Goal: Information Seeking & Learning: Check status

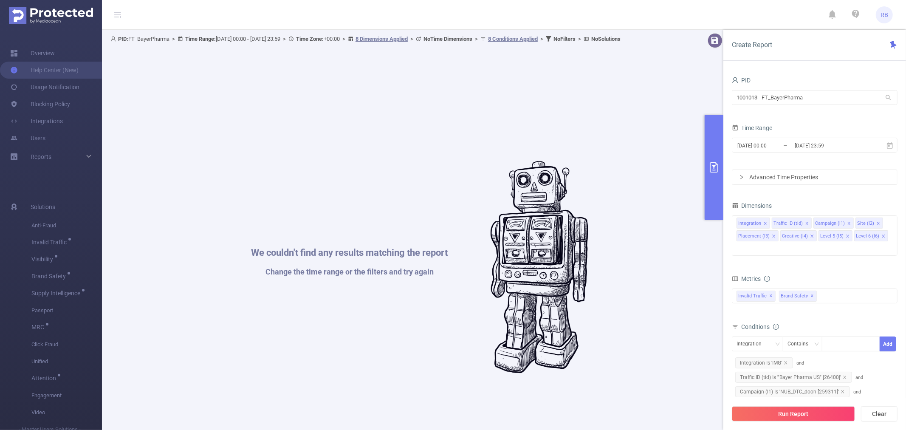
click at [386, 73] on div "We couldn't find any results matching the report Change the time range or the f…" at bounding box center [420, 267] width 610 height 430
click at [759, 100] on input "1001013 - FT_BayerPharma" at bounding box center [815, 97] width 166 height 15
type input "ש"
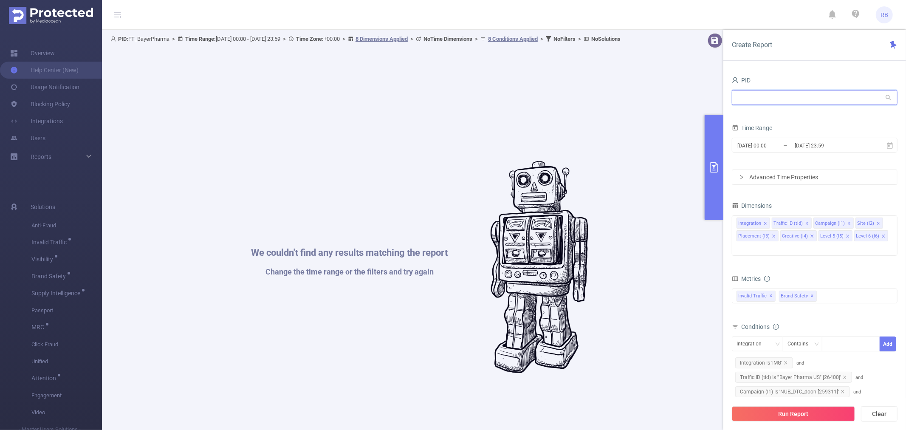
type input "4"
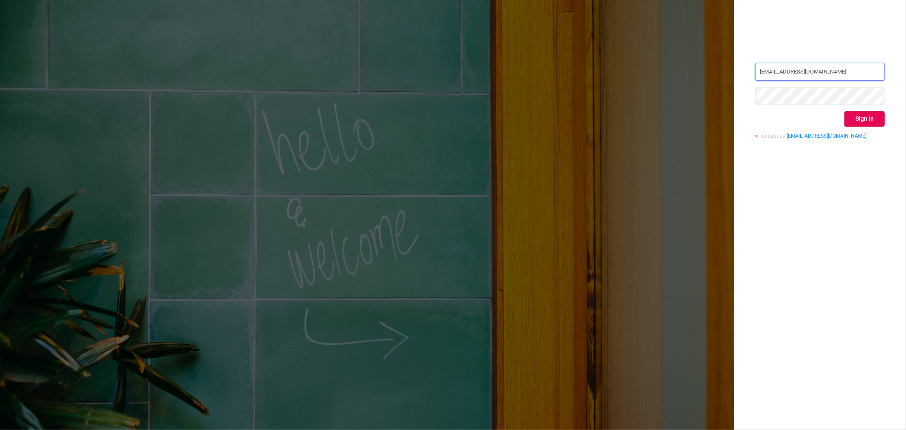
click at [843, 71] on input "rami.belisha@flashtalkin.com" at bounding box center [820, 72] width 130 height 18
type input "rbelisha@mediaocean.com"
click at [861, 112] on button "Sign in" at bounding box center [864, 118] width 40 height 15
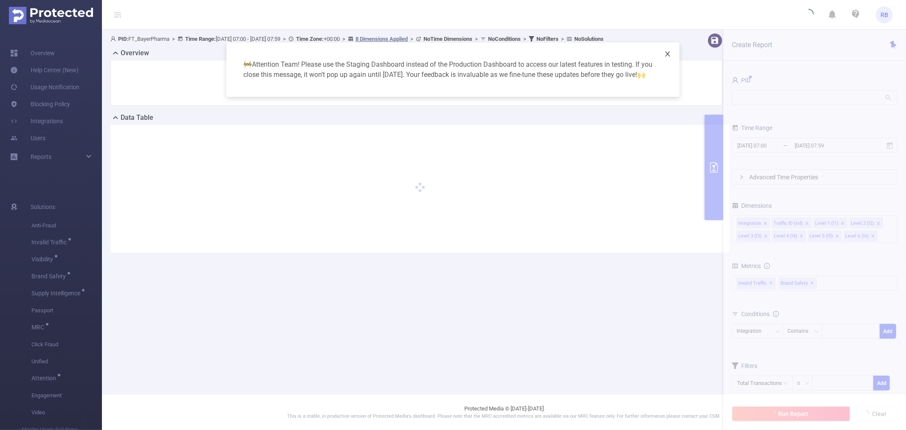
click at [667, 53] on icon "icon: close" at bounding box center [667, 53] width 5 height 5
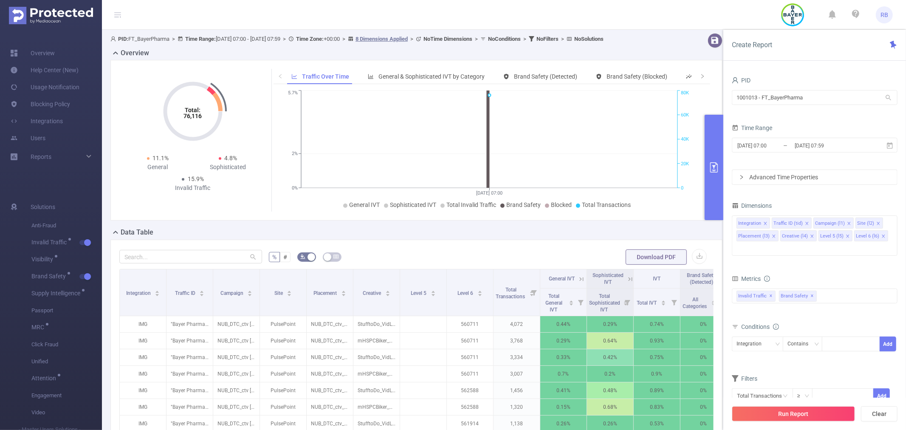
click at [884, 12] on span "RB" at bounding box center [884, 14] width 8 height 17
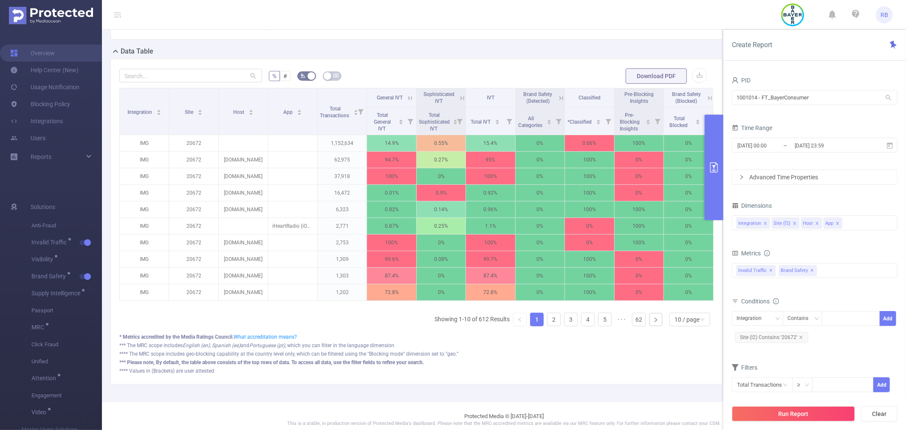
scroll to position [189, 0]
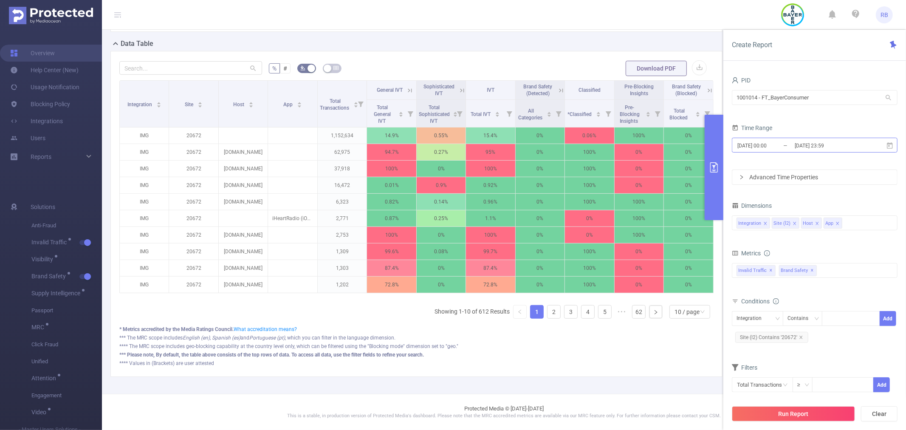
click at [756, 144] on input "2025-07-04 00:00" at bounding box center [771, 145] width 69 height 11
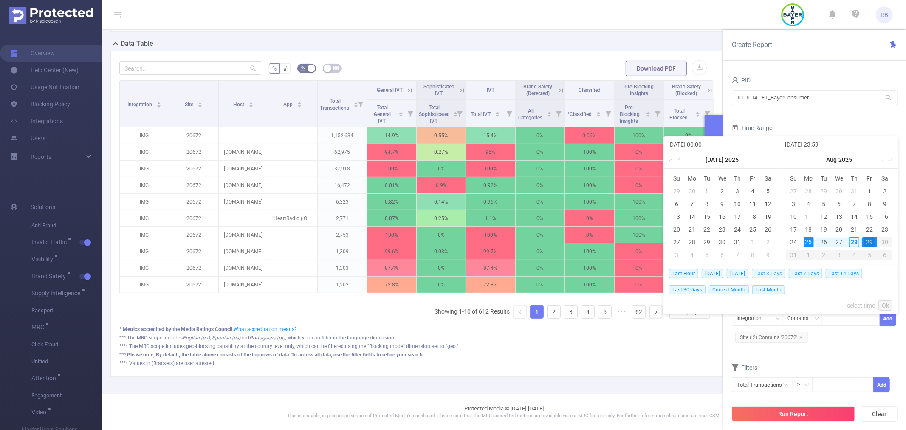
click at [779, 272] on span "Last 3 Days" at bounding box center [769, 273] width 34 height 9
type input "2025-08-25 00:00"
type input "2025-08-28 23:59"
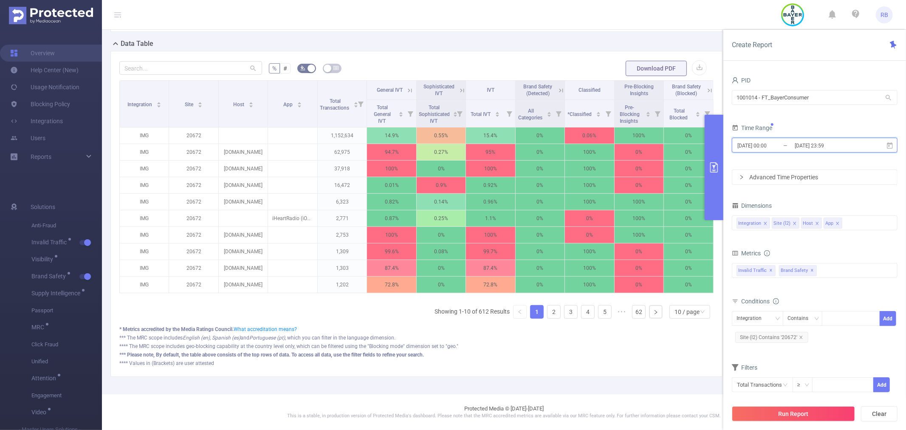
click at [779, 152] on span "2025-08-25 00:00 _ 2025-08-28 23:59" at bounding box center [815, 145] width 166 height 15
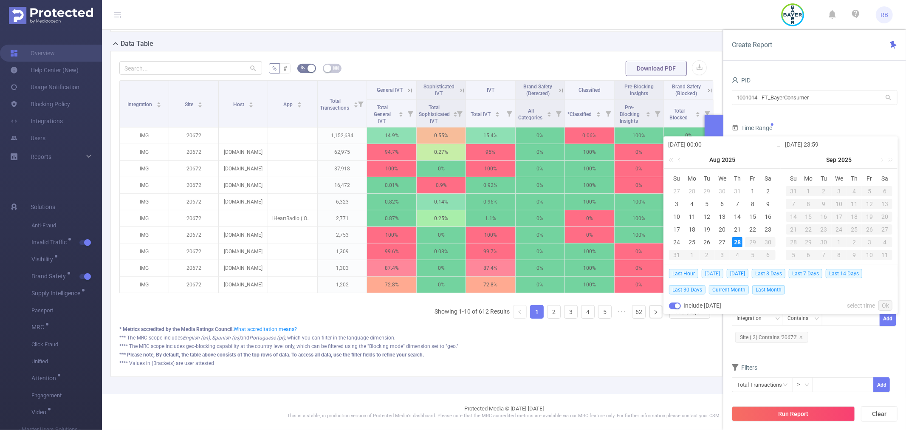
click at [711, 273] on span "Today" at bounding box center [713, 273] width 22 height 9
type input "2025-08-28 00:00"
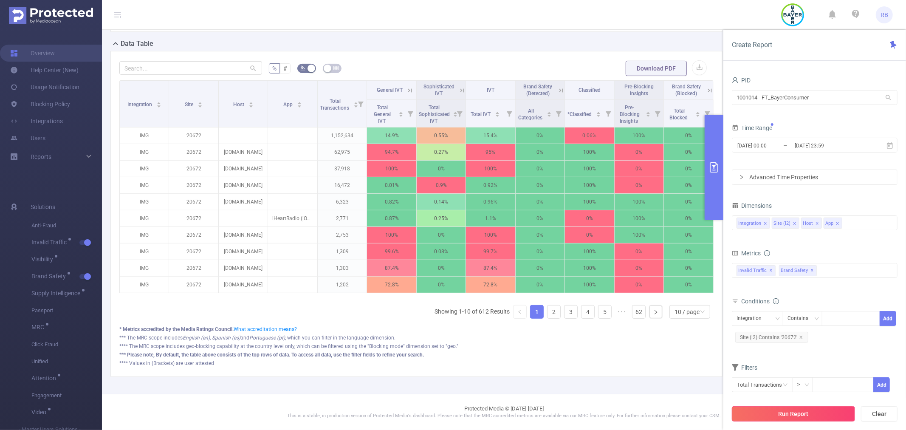
click at [770, 418] on button "Run Report" at bounding box center [793, 413] width 123 height 15
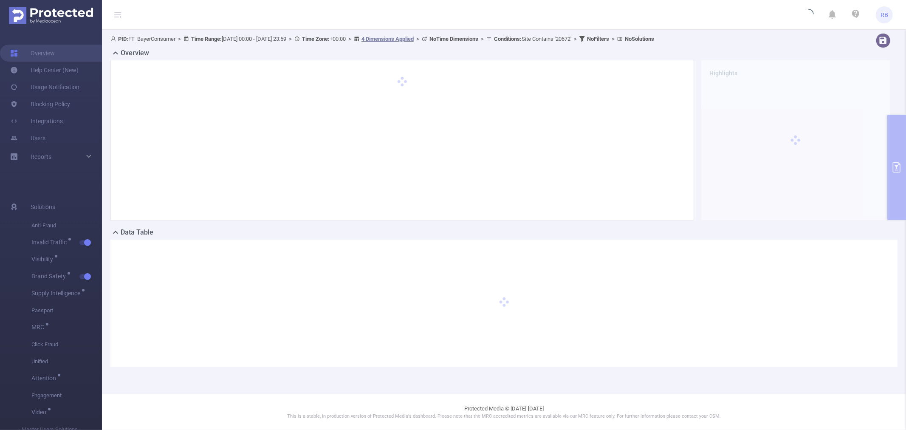
scroll to position [0, 0]
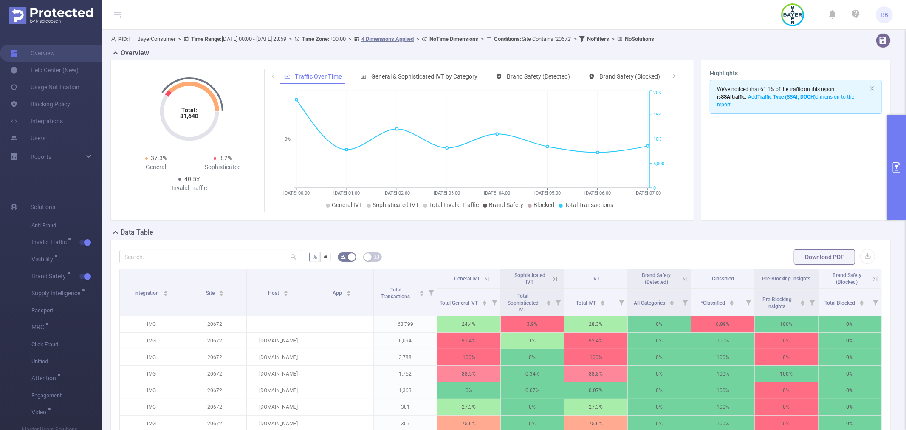
click at [330, 215] on div "Total: 81,640 Total: 81,640 37.3% General 3.2% Sophisticated 40.5% Invalid Traf…" at bounding box center [402, 140] width 584 height 161
click at [336, 208] on li "General IVT" at bounding box center [344, 204] width 37 height 9
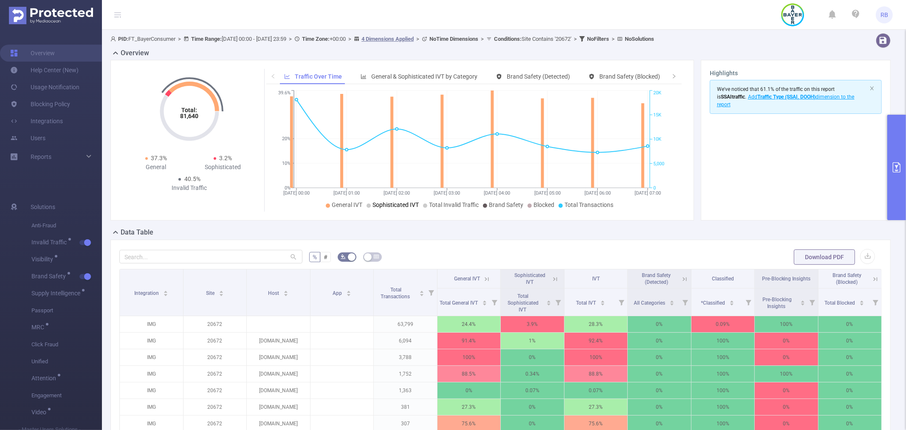
click at [375, 206] on span "Sophisticated IVT" at bounding box center [395, 204] width 46 height 7
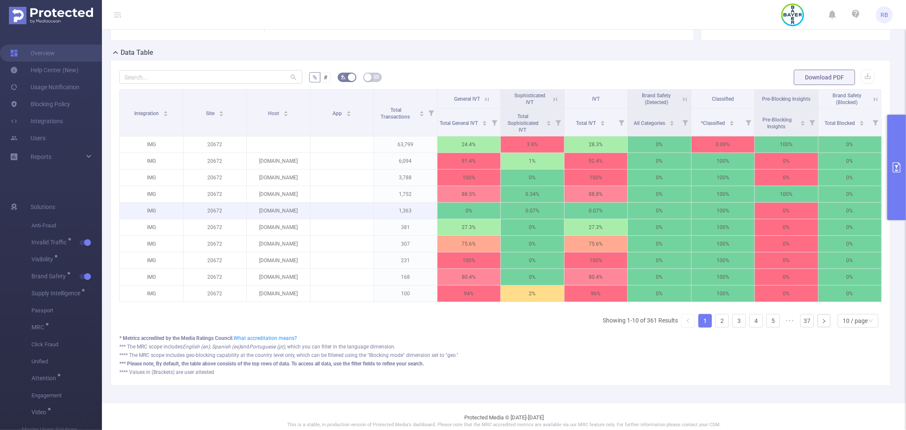
scroll to position [197, 0]
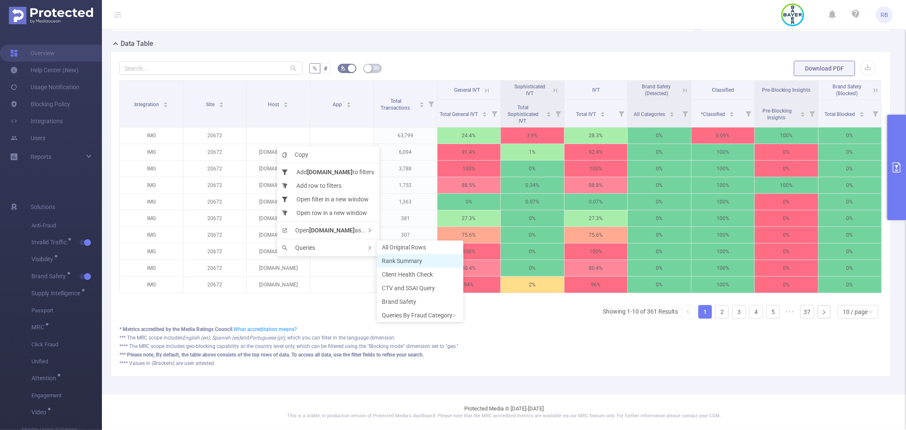
click at [394, 261] on span "Rank Summary" at bounding box center [402, 260] width 40 height 7
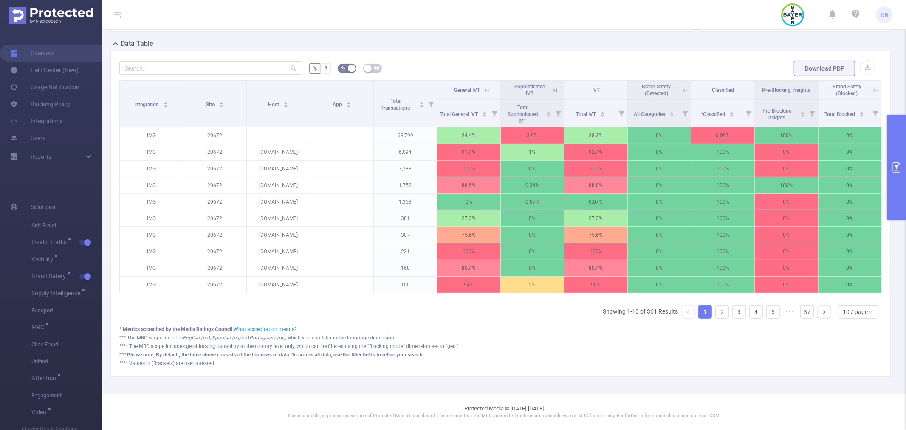
click at [484, 87] on icon at bounding box center [487, 91] width 8 height 8
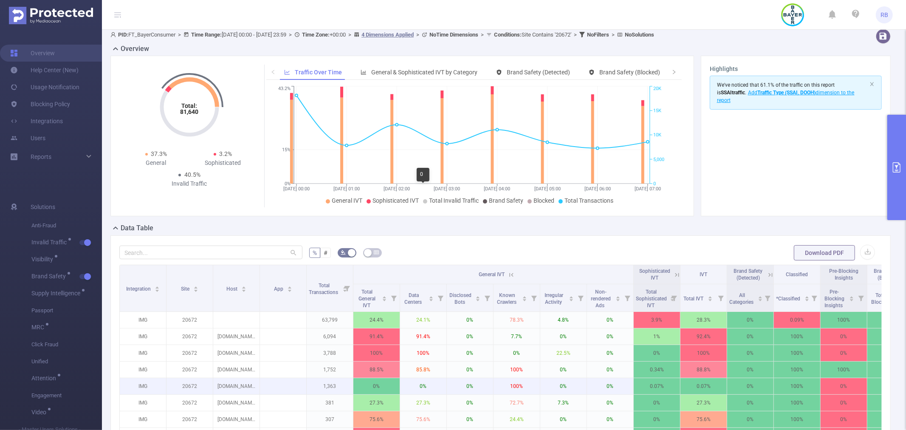
scroll to position [0, 0]
